Goal: Information Seeking & Learning: Check status

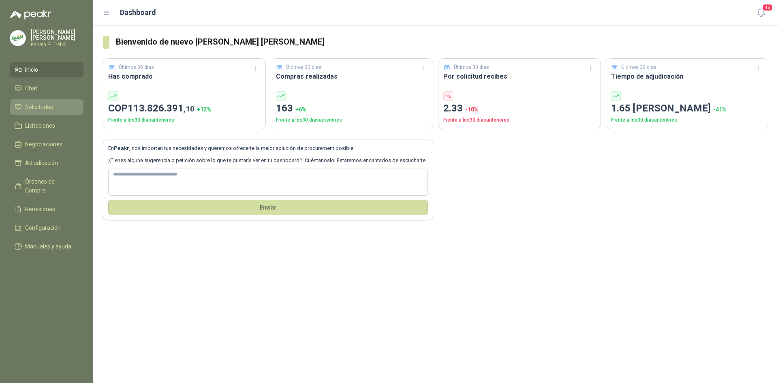
click at [37, 111] on span "Solicitudes" at bounding box center [39, 107] width 28 height 9
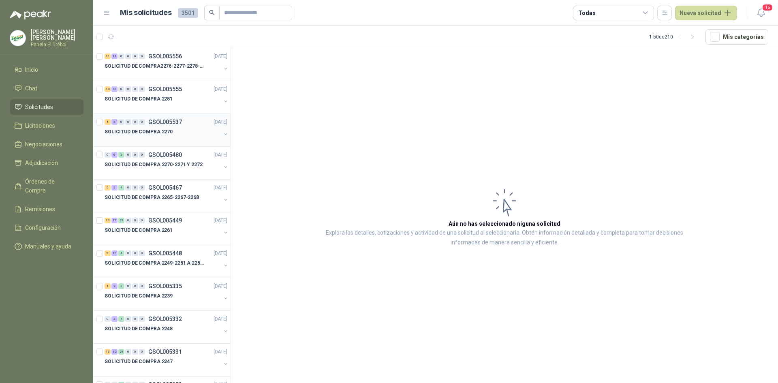
click at [222, 132] on button "button" at bounding box center [225, 134] width 6 height 6
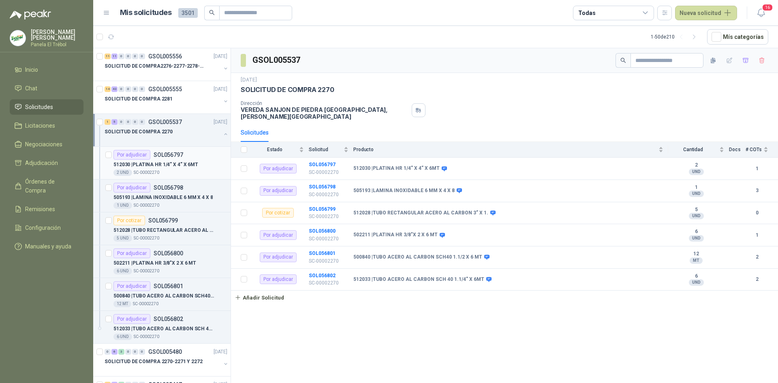
click at [181, 164] on p "512030 | PLATINA HR 1/4” X 4” X 6MT" at bounding box center [155, 165] width 85 height 8
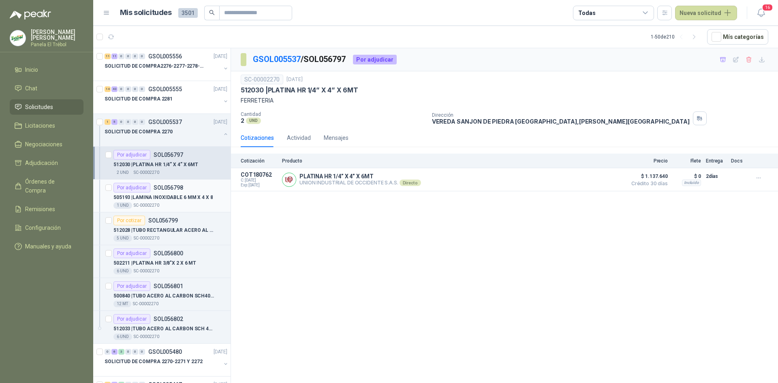
click at [168, 201] on p "505193 | LAMINA INOXIDABLE 6 MM X 4 X 8" at bounding box center [162, 198] width 99 height 8
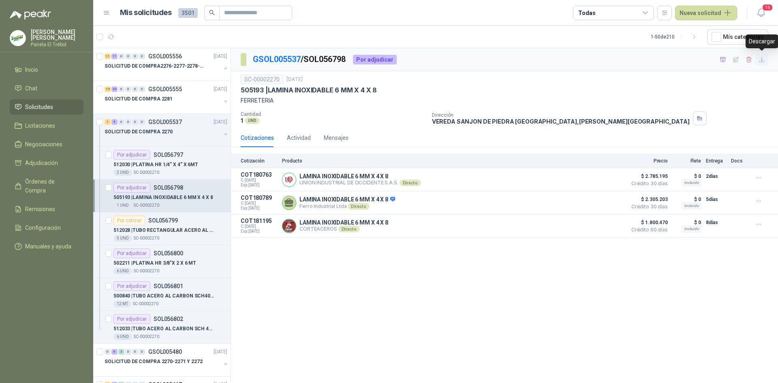
click at [762, 59] on icon "button" at bounding box center [761, 59] width 7 height 7
click at [175, 162] on p "512030 | PLATINA HR 1/4” X 4” X 6MT" at bounding box center [155, 165] width 85 height 8
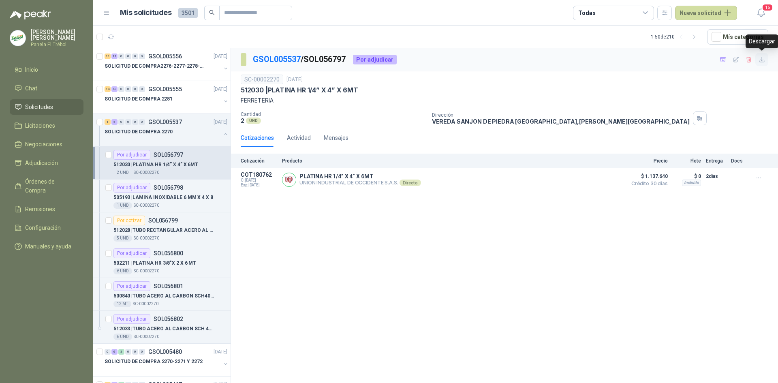
click at [763, 57] on icon "button" at bounding box center [761, 59] width 7 height 7
click at [166, 233] on p "512028 | TUBO RECTANGULAR ACERO AL CARBON 3” X 1." at bounding box center [163, 230] width 101 height 8
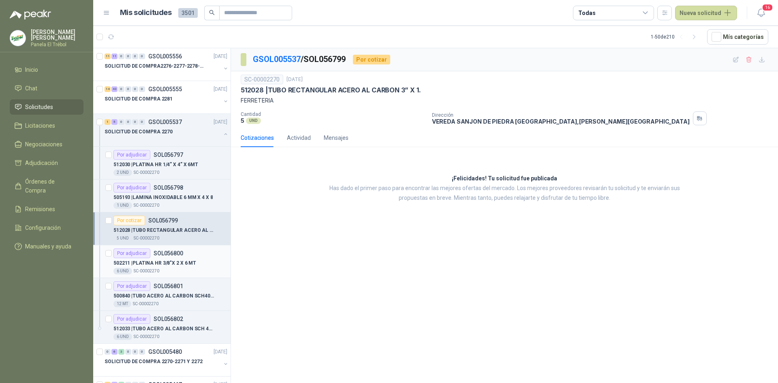
click at [169, 263] on p "502211 | PLATINA HR 3/8"X 2 X 6 MT" at bounding box center [154, 263] width 83 height 8
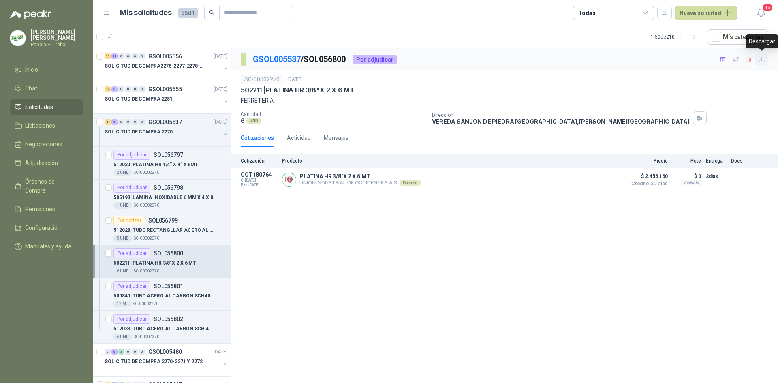
click at [762, 58] on icon "button" at bounding box center [761, 59] width 5 height 5
click at [174, 298] on p "500840 | TUBO ACERO AL CARBON SCH40 1.1/2 X 6 MT" at bounding box center [163, 296] width 101 height 8
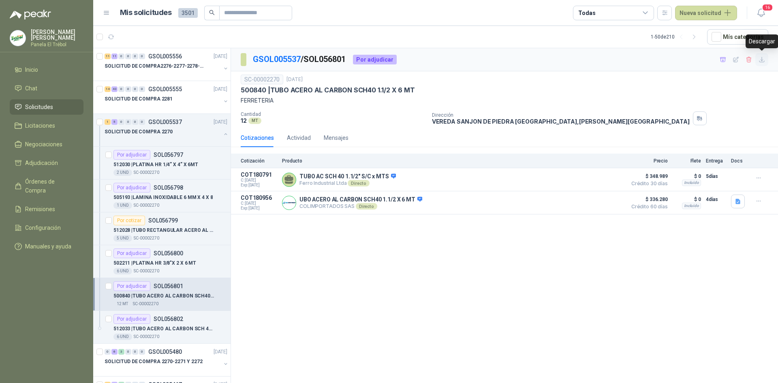
click at [760, 61] on icon "button" at bounding box center [761, 59] width 7 height 7
click at [156, 328] on p "512033 | TUBO ACERO AL CARBON SCH 40 1.1/4” X 6MT" at bounding box center [163, 329] width 101 height 8
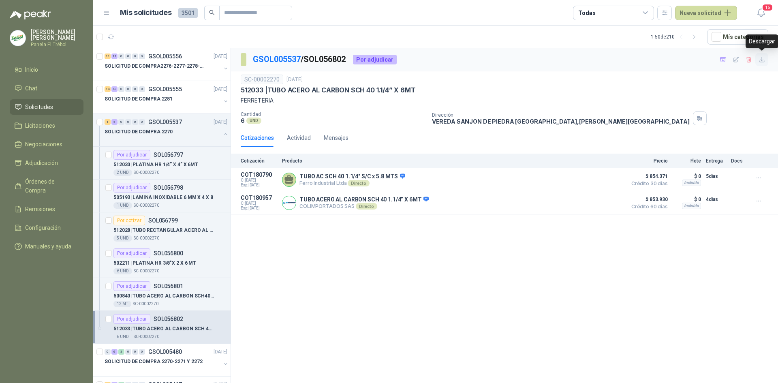
click at [762, 60] on icon "button" at bounding box center [761, 59] width 5 height 5
